Goal: Check status: Check status

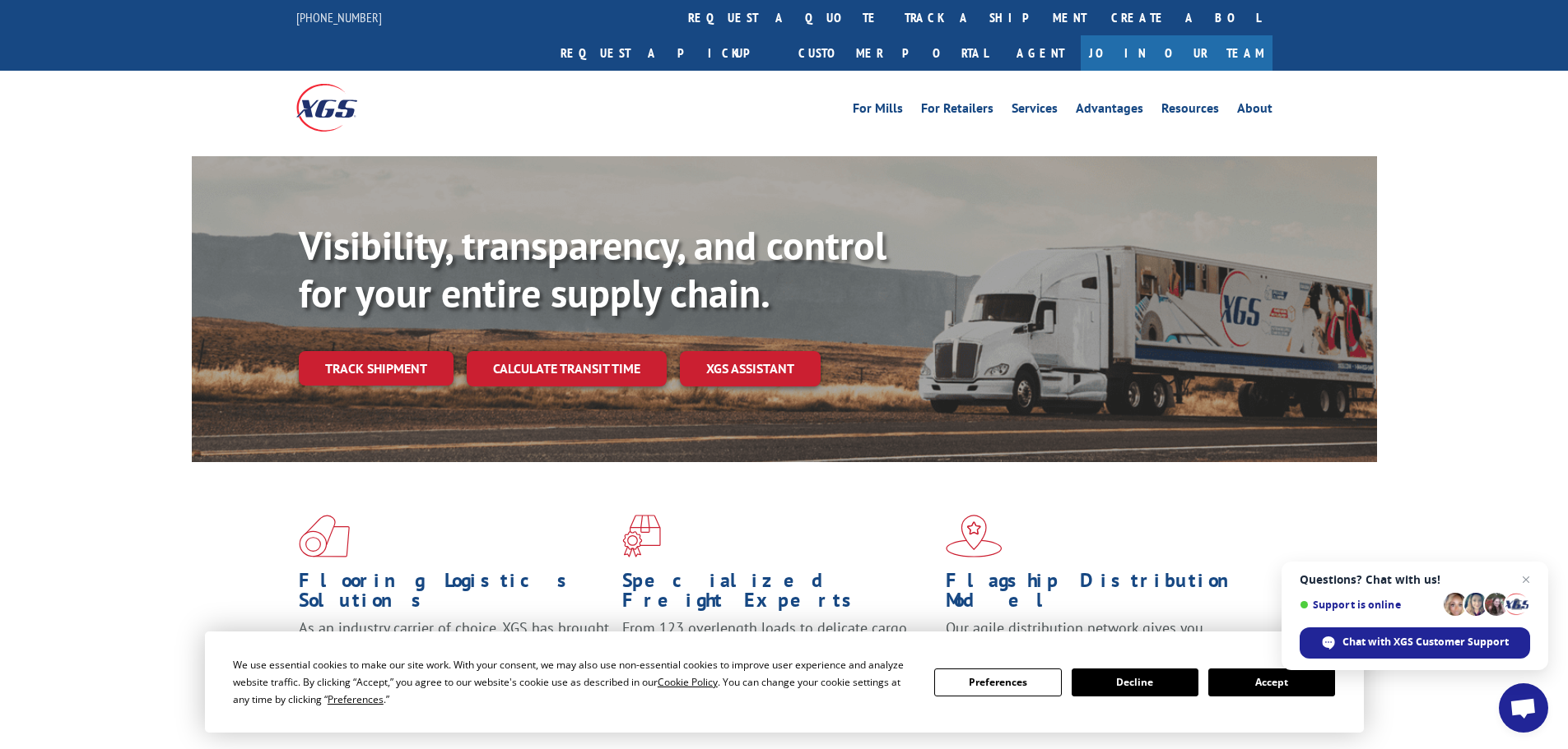
click at [1277, 683] on button "Accept" at bounding box center [1271, 683] width 127 height 28
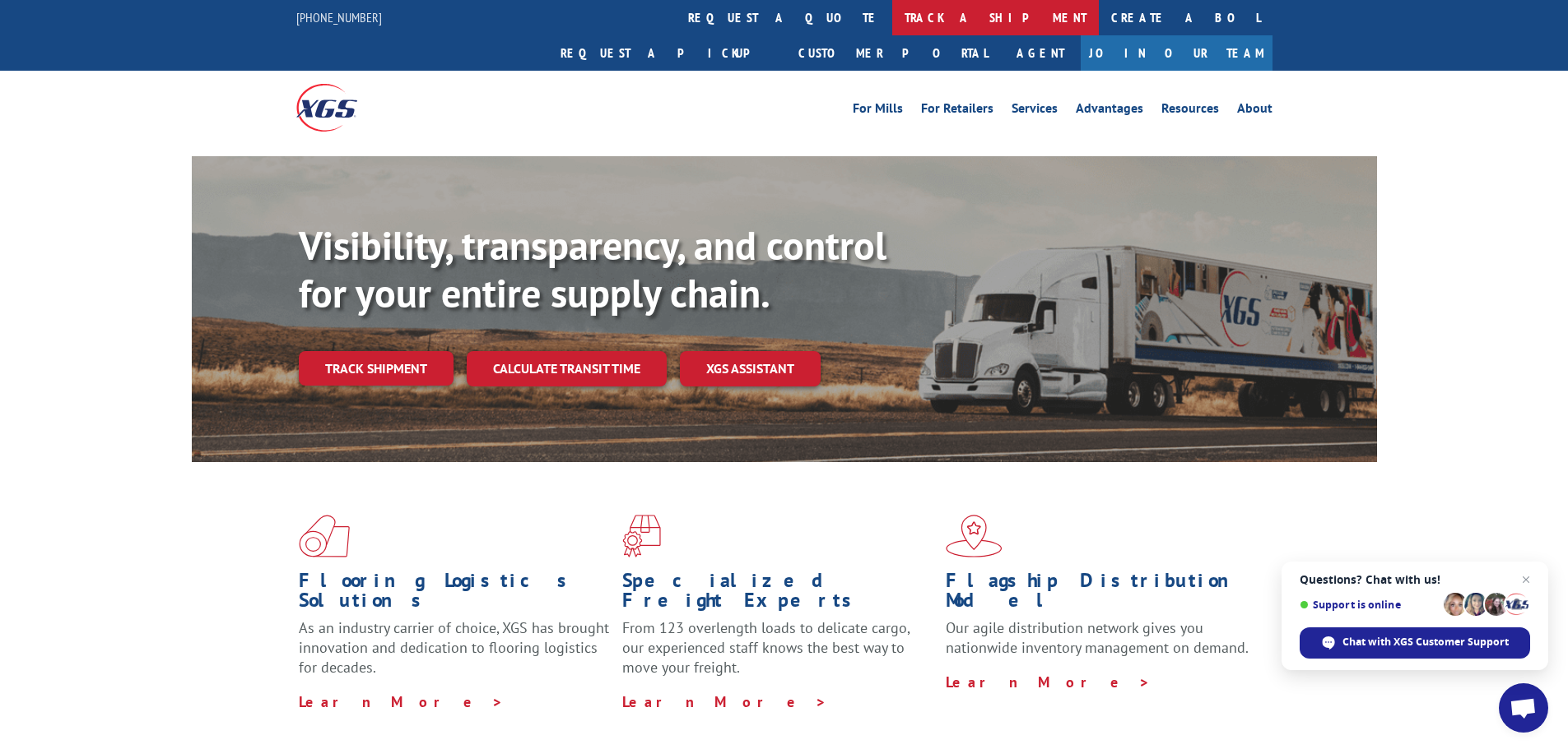
click at [892, 27] on link "track a shipment" at bounding box center [995, 17] width 206 height 36
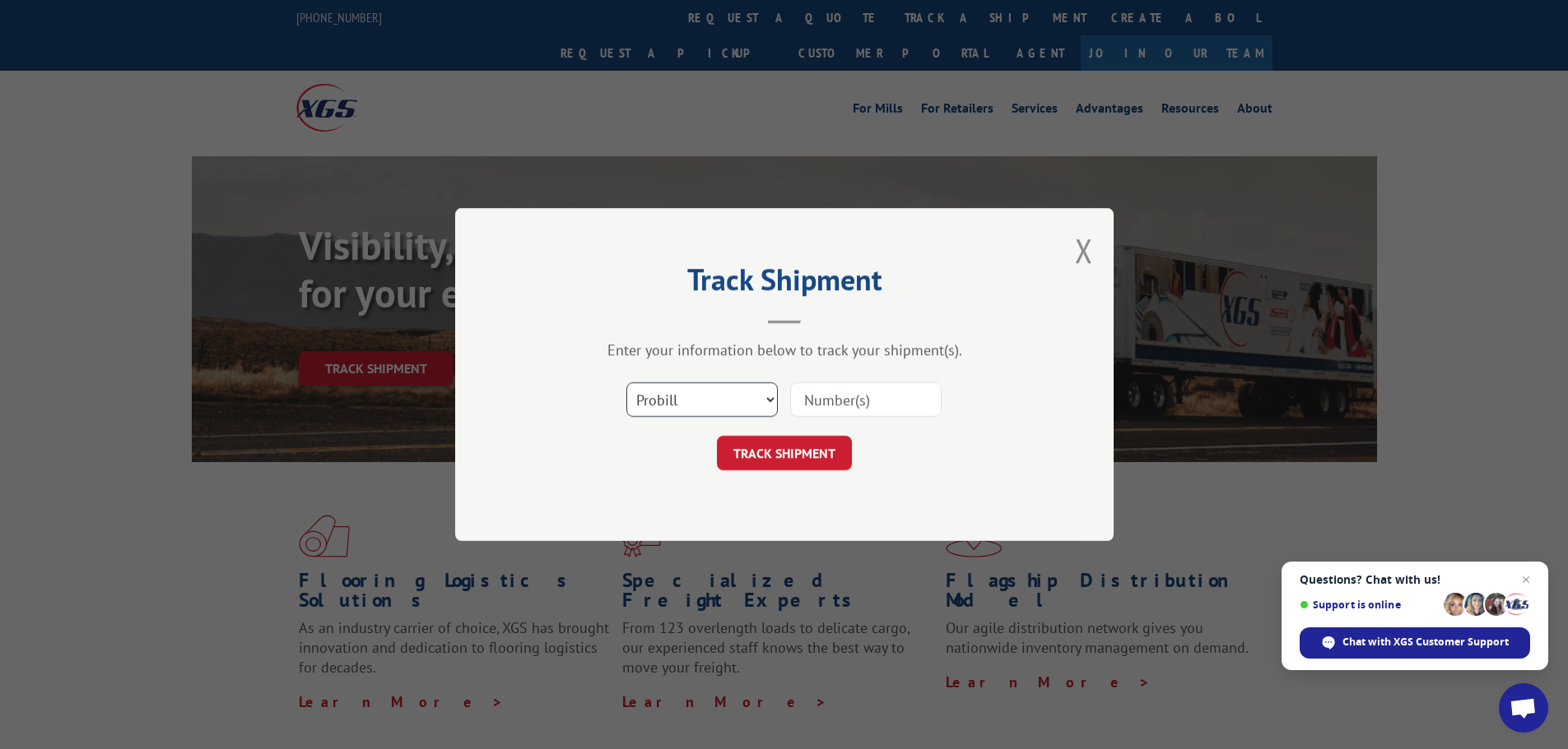
click at [719, 388] on select "Select category... Probill BOL PO" at bounding box center [701, 400] width 151 height 35
click at [626, 382] on select "Select category... Probill BOL PO" at bounding box center [701, 400] width 151 height 35
drag, startPoint x: 676, startPoint y: 399, endPoint x: 676, endPoint y: 414, distance: 15.0
click at [676, 399] on select "Select category... Probill BOL PO" at bounding box center [701, 400] width 151 height 35
select select "bol"
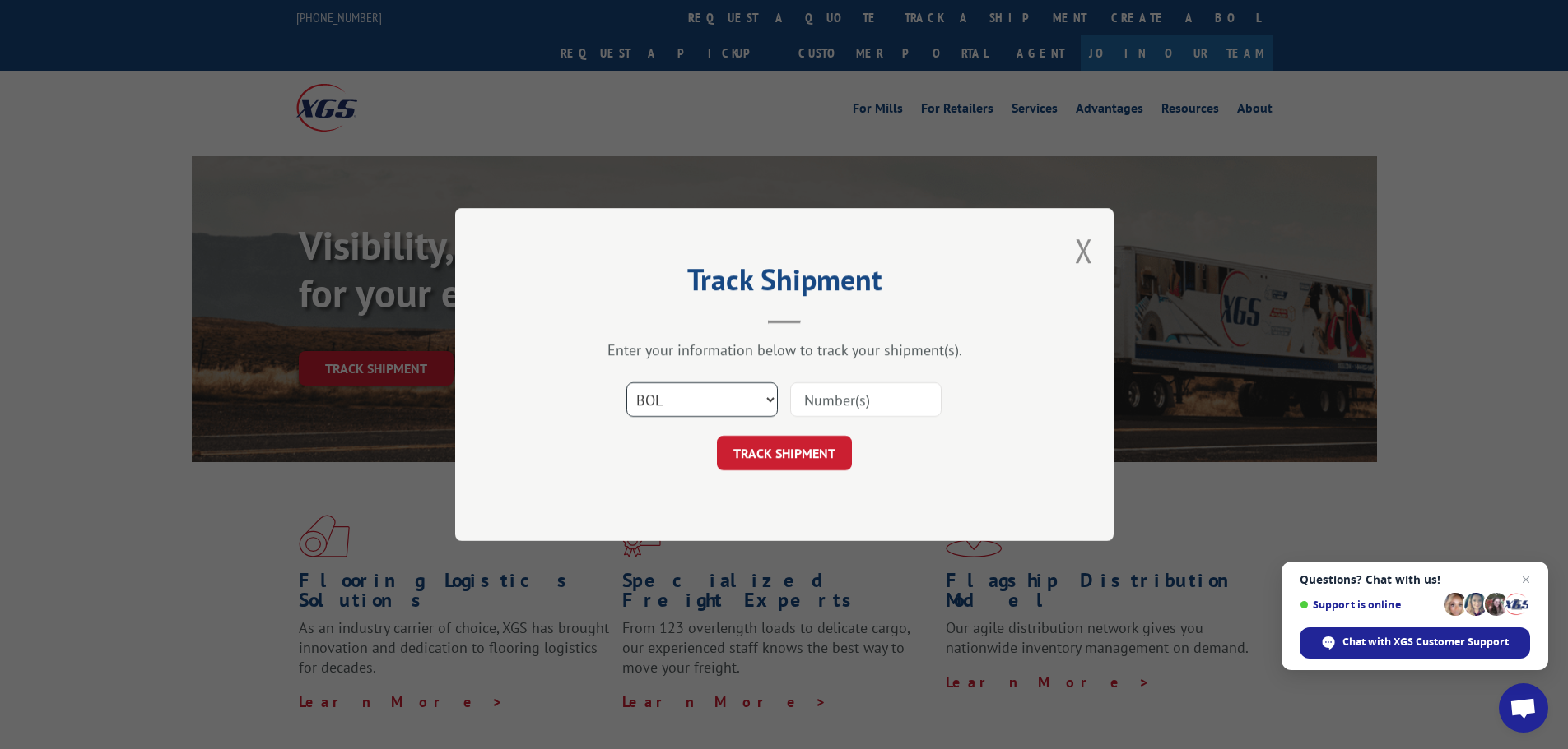
click at [626, 382] on select "Select category... Probill BOL PO" at bounding box center [701, 400] width 151 height 35
click at [852, 404] on input at bounding box center [865, 400] width 151 height 35
paste input "5179936"
type input "5179936"
click at [794, 459] on button "TRACK SHIPMENT" at bounding box center [784, 453] width 135 height 35
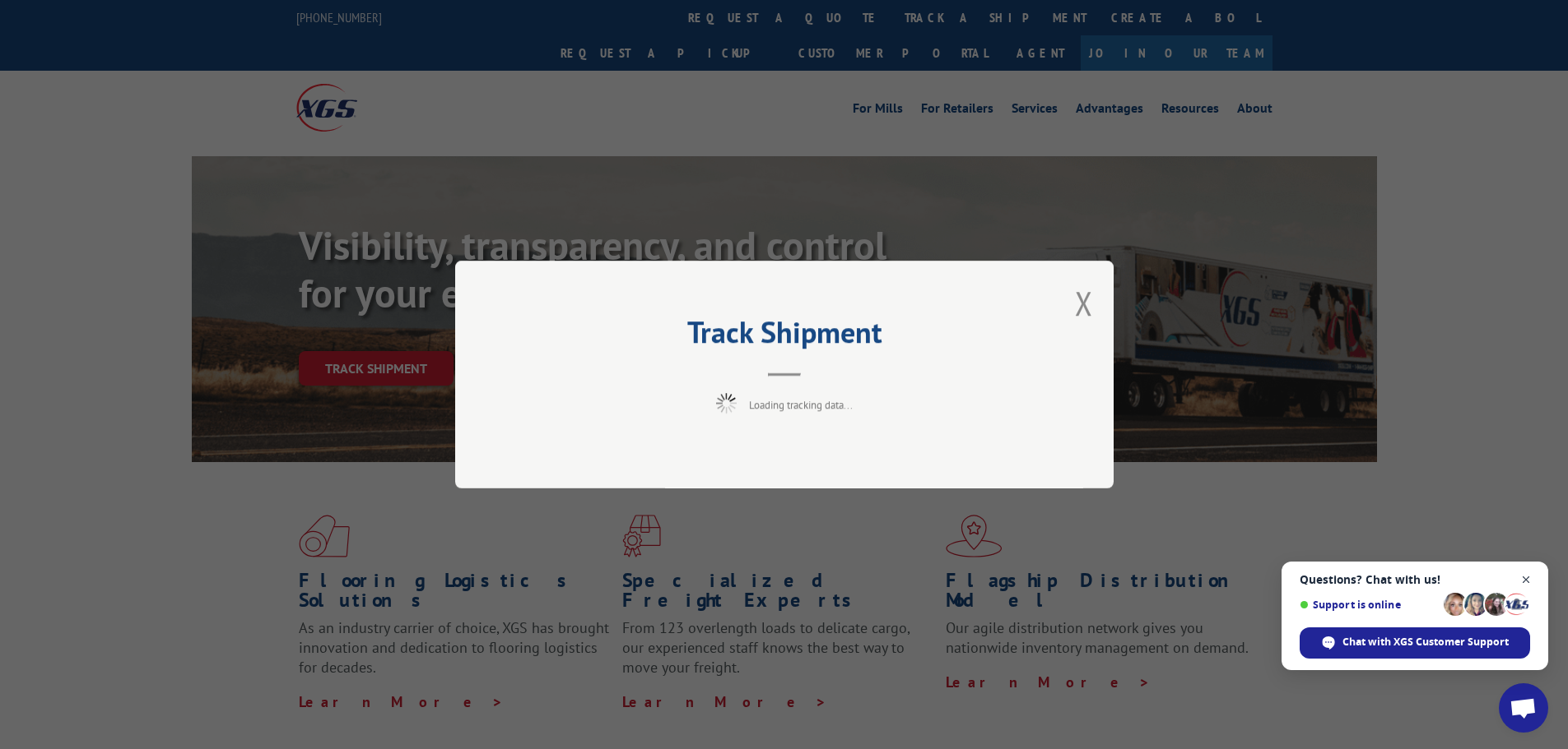
click at [1525, 580] on span "Open chat" at bounding box center [1526, 580] width 20 height 20
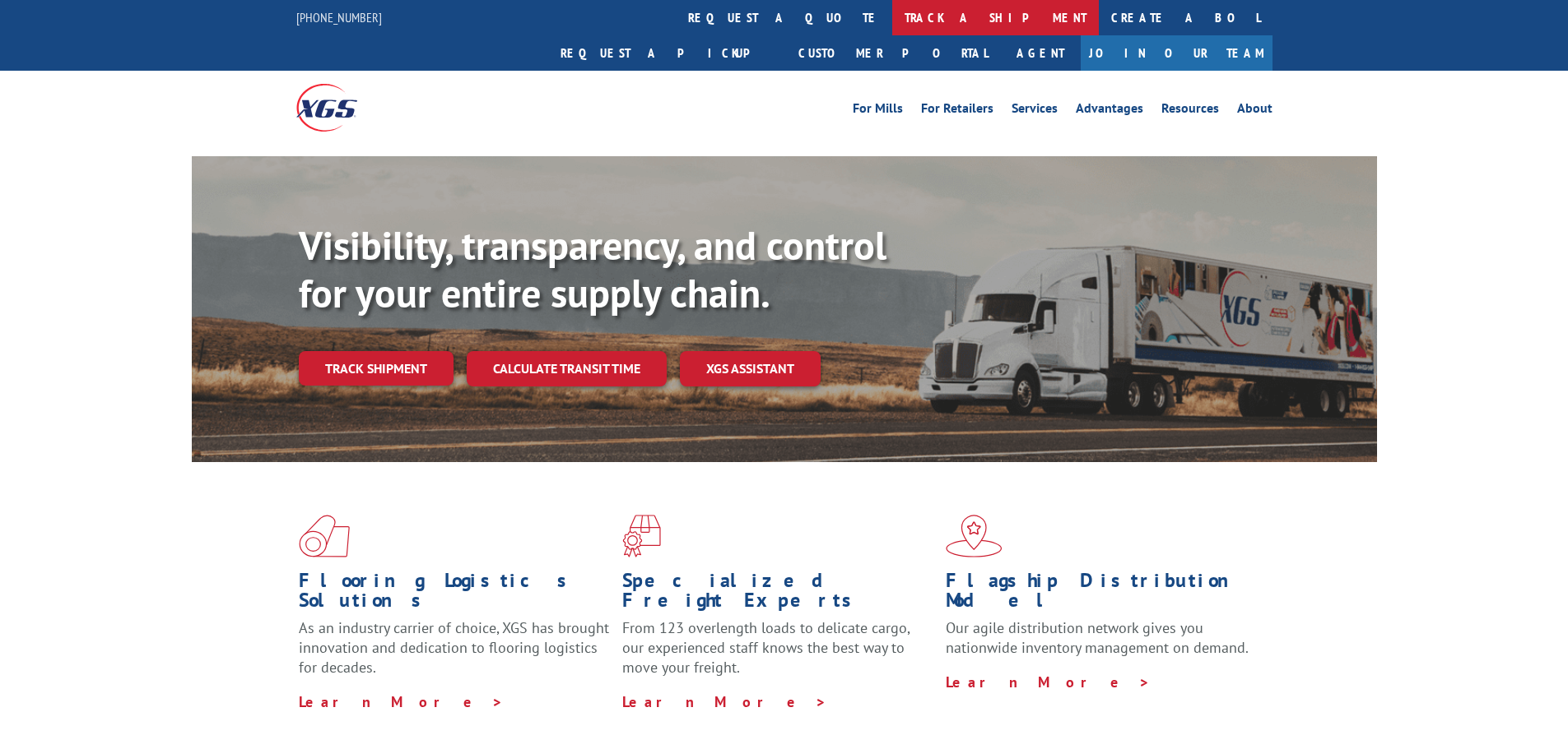
click at [892, 19] on link "track a shipment" at bounding box center [995, 17] width 206 height 36
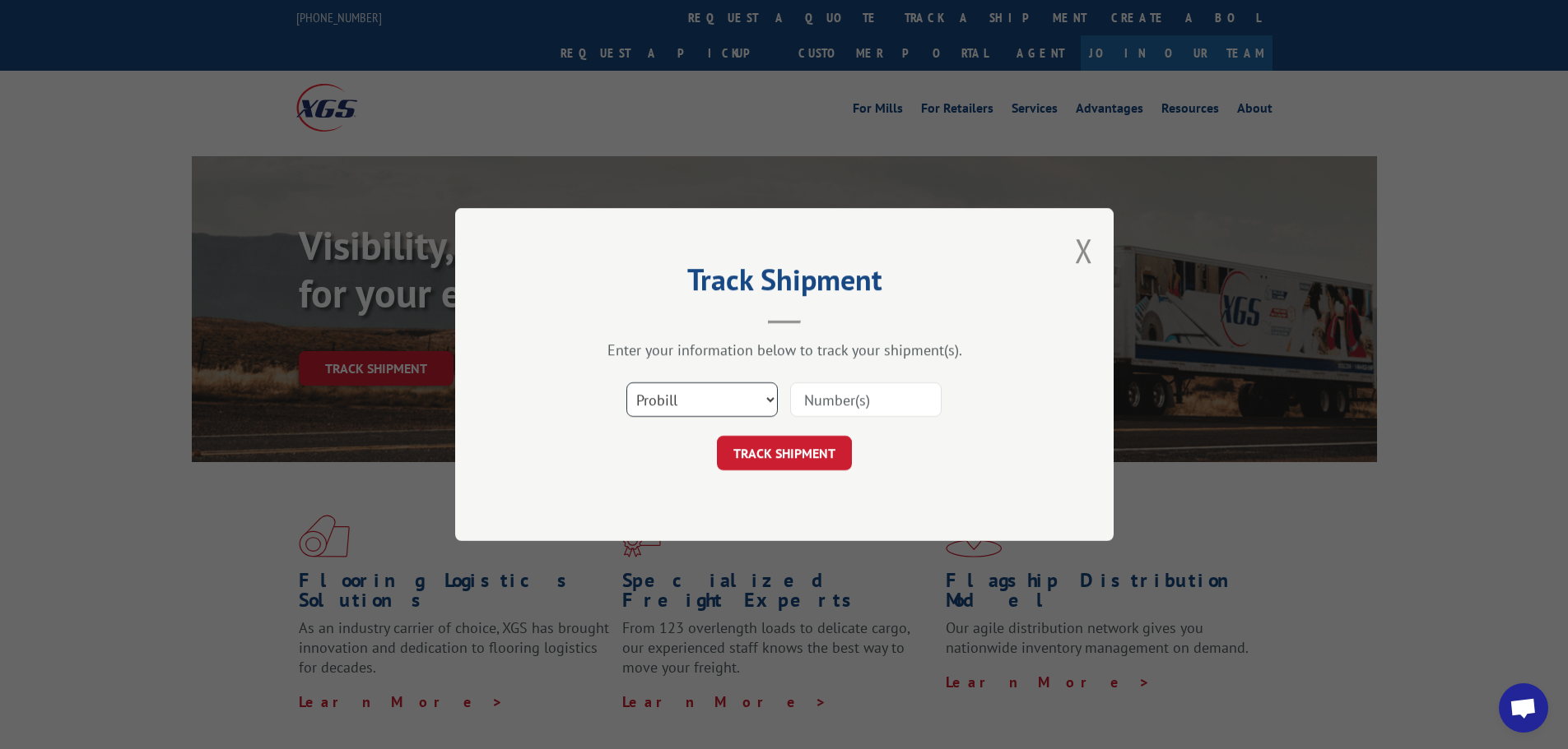
drag, startPoint x: 720, startPoint y: 393, endPoint x: 707, endPoint y: 405, distance: 17.7
click at [720, 393] on select "Select category... Probill BOL PO" at bounding box center [701, 400] width 151 height 35
click at [626, 382] on select "Select category... Probill BOL PO" at bounding box center [701, 400] width 151 height 35
click at [702, 390] on select "Select category... Probill BOL PO" at bounding box center [701, 400] width 151 height 35
select select "bol"
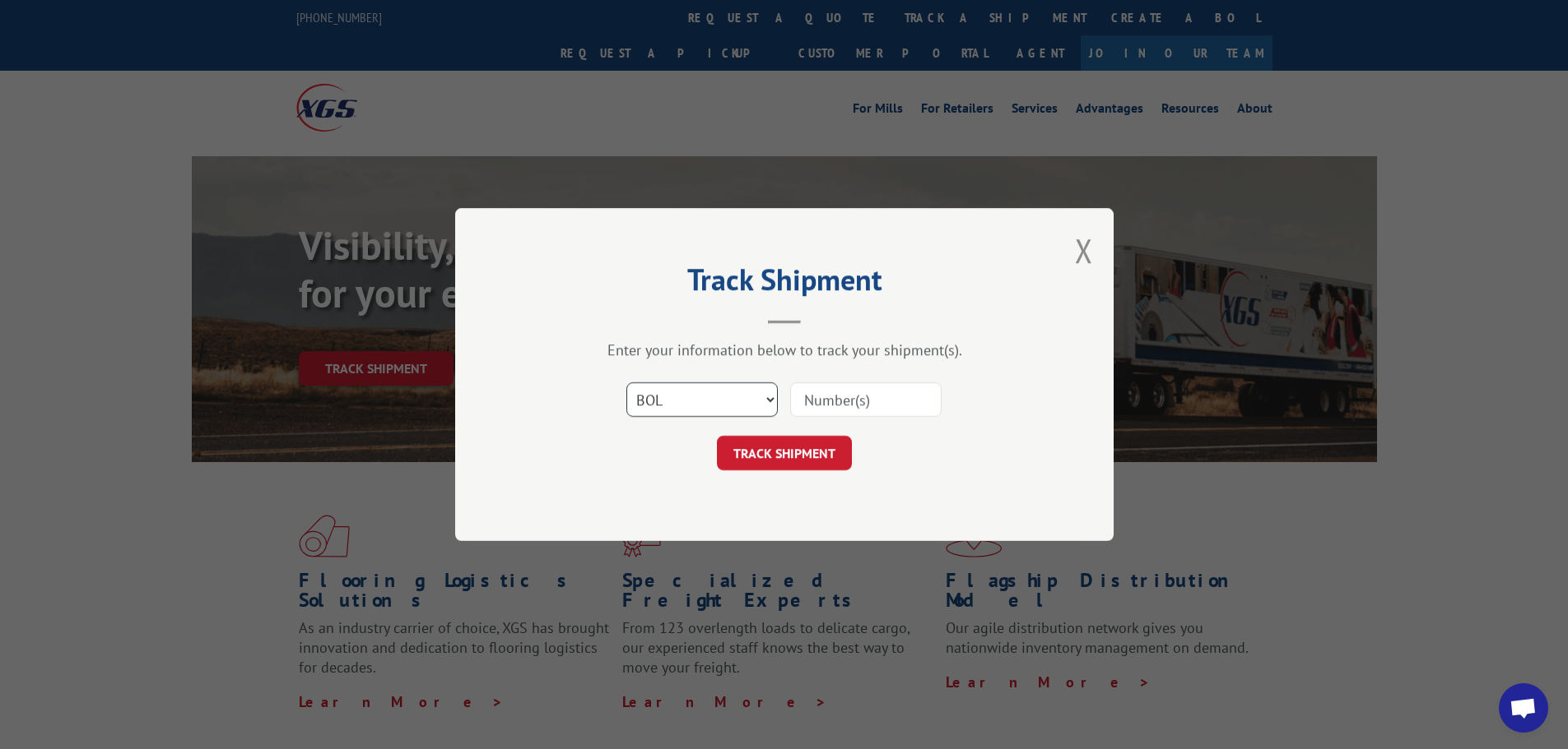
click at [626, 382] on select "Select category... Probill BOL PO" at bounding box center [701, 400] width 151 height 35
click at [875, 393] on input at bounding box center [865, 400] width 151 height 35
paste input "6013174"
type input "6013174"
click at [771, 449] on button "TRACK SHIPMENT" at bounding box center [784, 453] width 135 height 35
